Goal: Task Accomplishment & Management: Complete application form

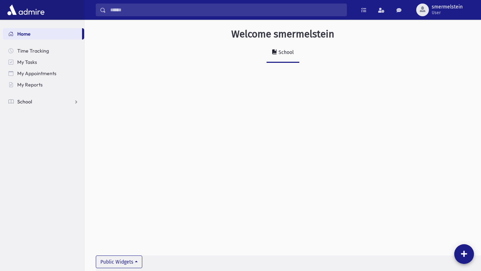
click at [30, 102] on span "School" at bounding box center [24, 101] width 15 height 6
click at [30, 124] on span "Attendance" at bounding box center [34, 124] width 26 height 6
click at [28, 135] on span "Entry" at bounding box center [33, 135] width 12 height 6
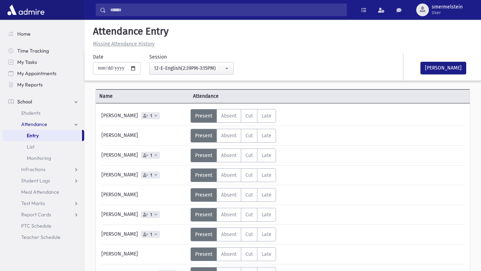
click at [28, 135] on span "Entry" at bounding box center [33, 135] width 12 height 6
click at [234, 136] on span "Absent" at bounding box center [229, 136] width 16 height 6
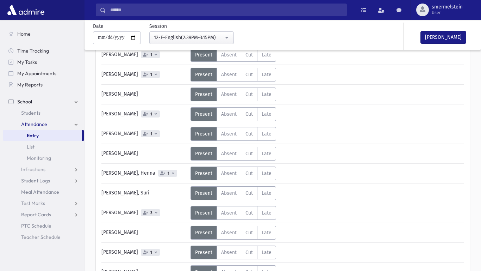
scroll to position [101, 0]
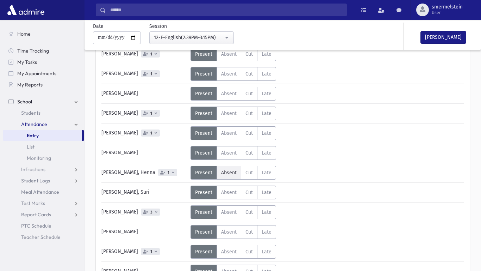
click at [232, 170] on span "Absent" at bounding box center [229, 173] width 16 height 6
click at [228, 195] on label "Absent A" at bounding box center [229, 192] width 25 height 14
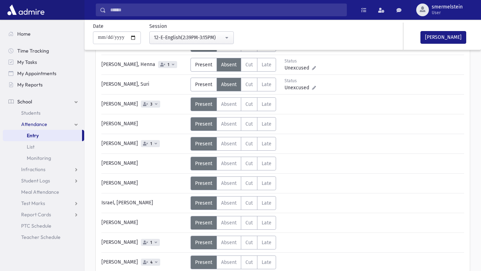
scroll to position [213, 0]
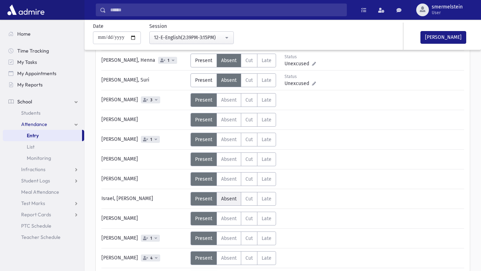
click at [226, 202] on label "Absent A" at bounding box center [229, 199] width 25 height 14
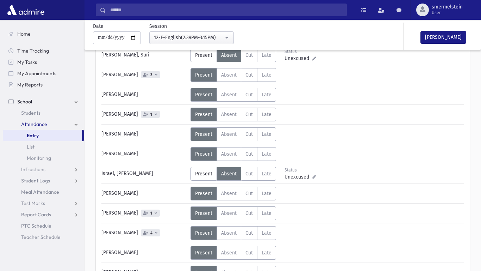
scroll to position [240, 0]
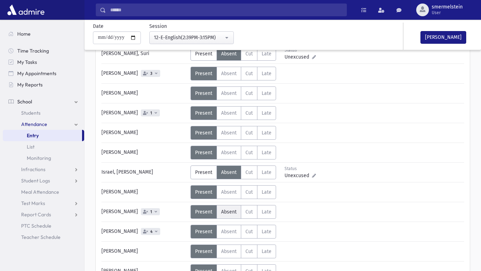
click at [227, 211] on span "Absent" at bounding box center [229, 212] width 16 height 6
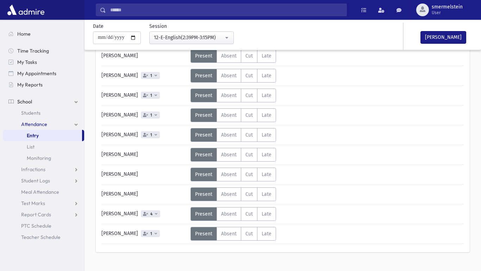
scroll to position [476, 0]
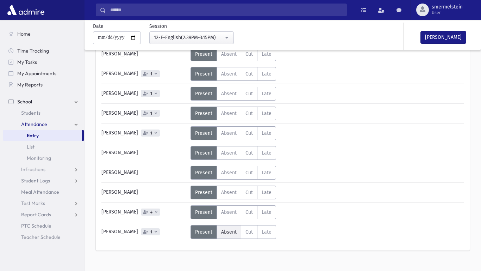
click at [224, 230] on span "Absent" at bounding box center [229, 232] width 16 height 6
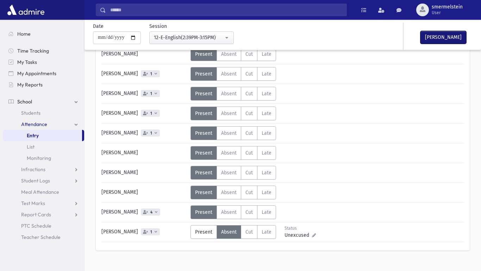
click at [446, 38] on button "Mark Done" at bounding box center [444, 37] width 46 height 13
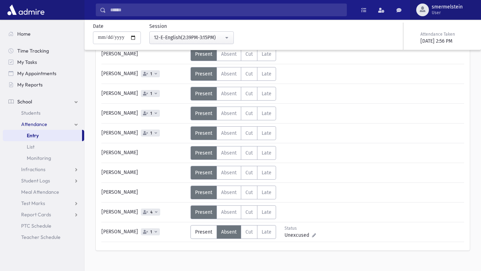
click at [446, 9] on span "smermelstein" at bounding box center [447, 7] width 31 height 6
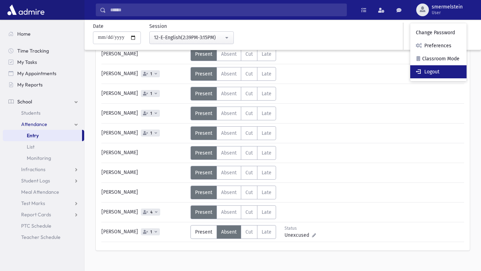
click at [446, 76] on link "Logout" at bounding box center [439, 71] width 56 height 13
